Goal: Task Accomplishment & Management: Use online tool/utility

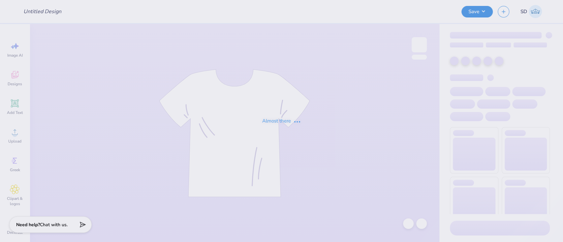
type input "Men's merch for A [GEOGRAPHIC_DATA][PERSON_NAME]"
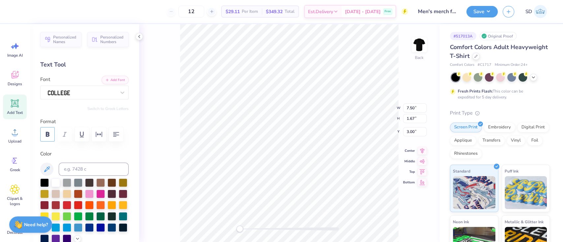
click at [44, 133] on icon "button" at bounding box center [48, 135] width 8 height 8
click at [105, 198] on div at bounding box center [100, 193] width 9 height 9
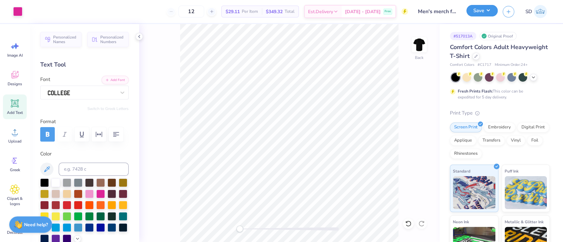
click at [477, 11] on button "Save" at bounding box center [481, 11] width 31 height 12
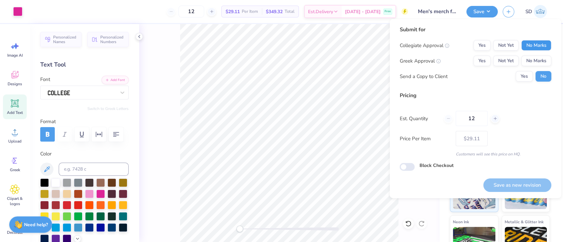
click at [539, 44] on button "No Marks" at bounding box center [536, 45] width 30 height 11
click at [537, 60] on button "No Marks" at bounding box center [536, 61] width 30 height 11
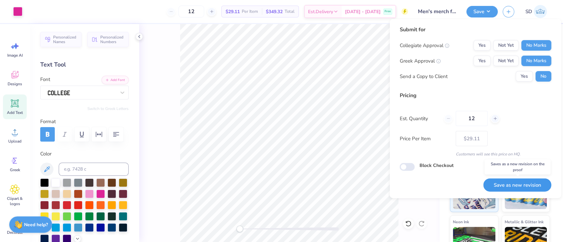
click at [522, 184] on button "Save as new revision" at bounding box center [517, 186] width 68 height 14
type input "$29.11"
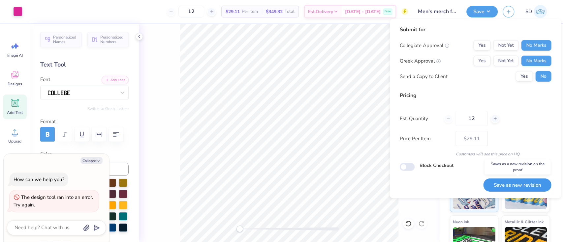
click at [515, 186] on button "Save as new revision" at bounding box center [517, 186] width 68 height 14
type textarea "x"
type input "– –"
type textarea "x"
type input "$29.11"
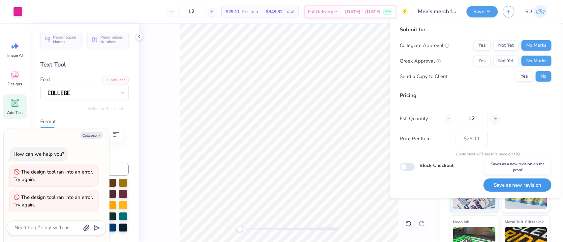
click at [544, 189] on button "Save as new revision" at bounding box center [517, 186] width 68 height 14
type textarea "x"
type input "– –"
type textarea "x"
type input "$29.11"
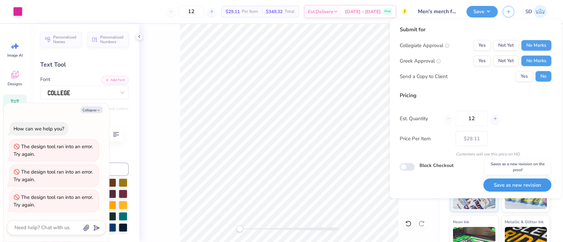
click at [544, 189] on button "Save as new revision" at bounding box center [517, 186] width 68 height 14
type textarea "x"
type input "– –"
type textarea "x"
type input "$29.11"
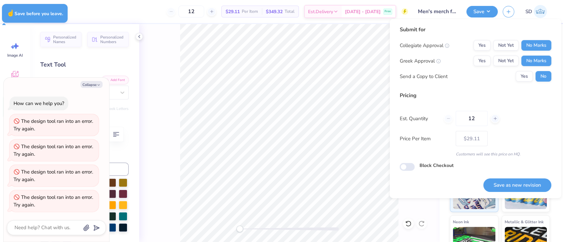
type textarea "x"
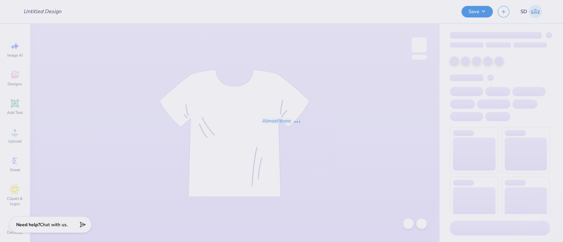
type input "Men's merch for A [GEOGRAPHIC_DATA][PERSON_NAME]"
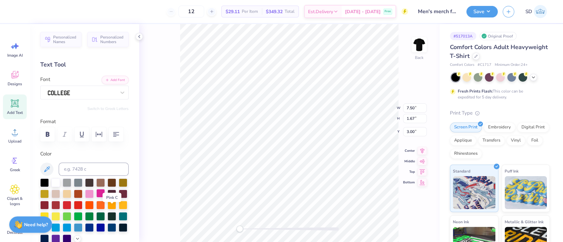
click at [105, 198] on div at bounding box center [100, 193] width 9 height 9
click at [52, 133] on button "button" at bounding box center [47, 134] width 15 height 15
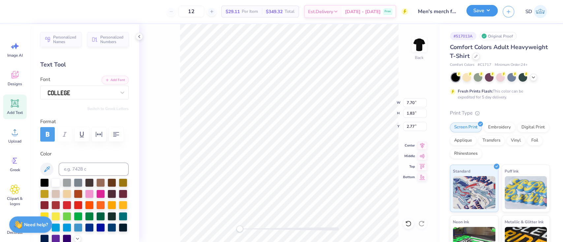
click at [481, 10] on button "Save" at bounding box center [481, 11] width 31 height 12
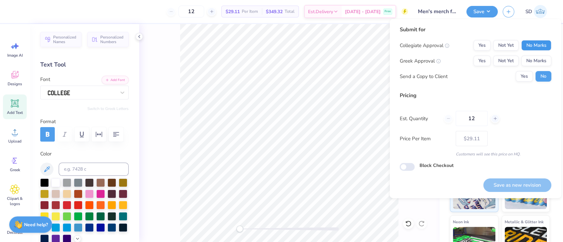
click at [527, 48] on button "No Marks" at bounding box center [536, 45] width 30 height 11
click at [531, 60] on button "No Marks" at bounding box center [536, 61] width 30 height 11
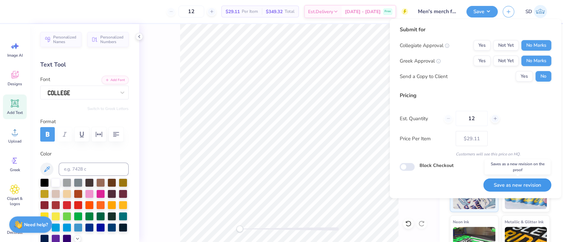
click at [519, 183] on button "Save as new revision" at bounding box center [517, 186] width 68 height 14
type input "$29.11"
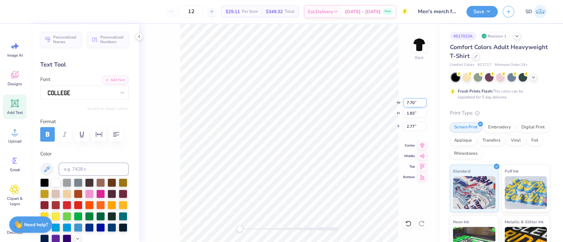
click at [417, 102] on input "7.70" at bounding box center [415, 102] width 24 height 9
type input "7"
type input "8.5"
click at [474, 8] on button "Save" at bounding box center [481, 11] width 31 height 12
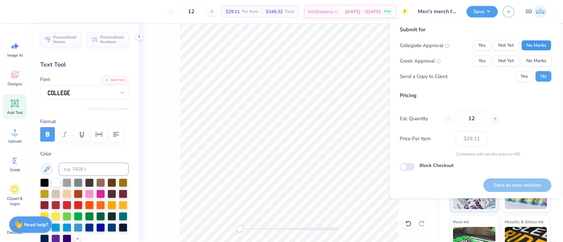
click at [538, 44] on button "No Marks" at bounding box center [536, 45] width 30 height 11
click at [544, 59] on button "No Marks" at bounding box center [536, 61] width 30 height 11
click at [525, 179] on button "Save as new revision" at bounding box center [517, 186] width 68 height 14
type input "$29.11"
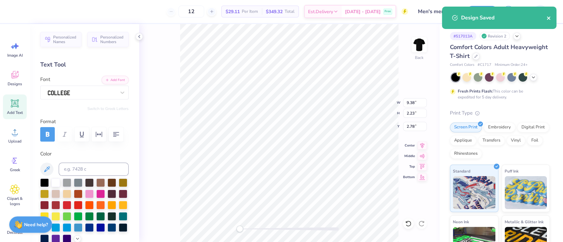
click at [549, 17] on icon "close" at bounding box center [548, 17] width 3 height 3
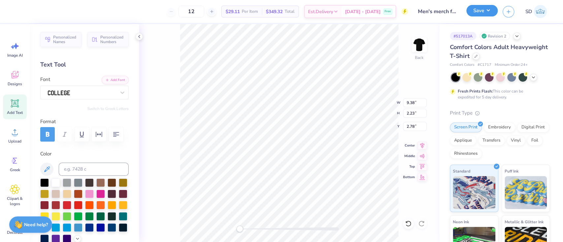
click at [482, 9] on button "Save" at bounding box center [481, 11] width 31 height 12
